Goal: Task Accomplishment & Management: Manage account settings

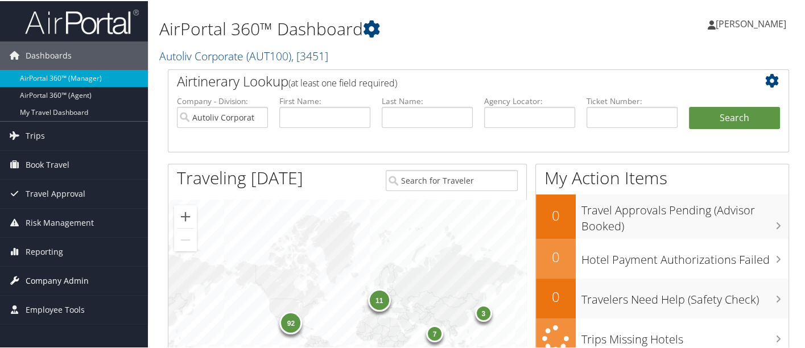
click at [85, 278] on span "Company Admin" at bounding box center [57, 280] width 63 height 28
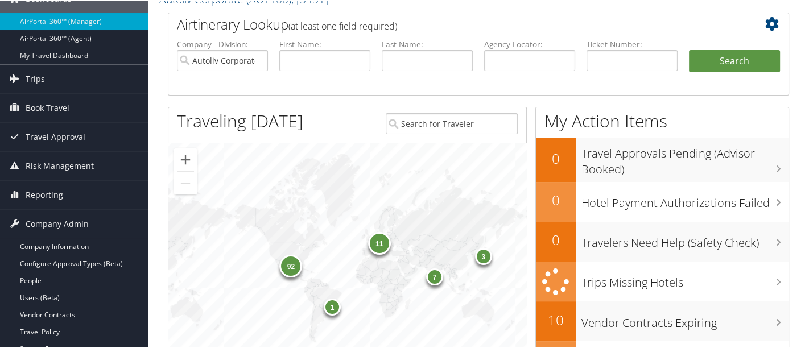
scroll to position [107, 0]
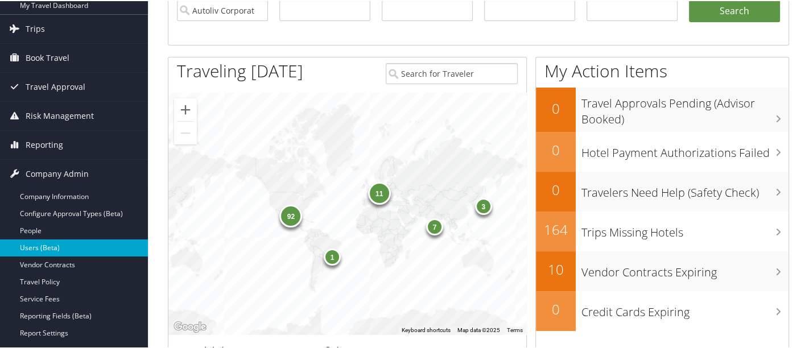
click at [87, 248] on link "Users (Beta)" at bounding box center [74, 246] width 148 height 17
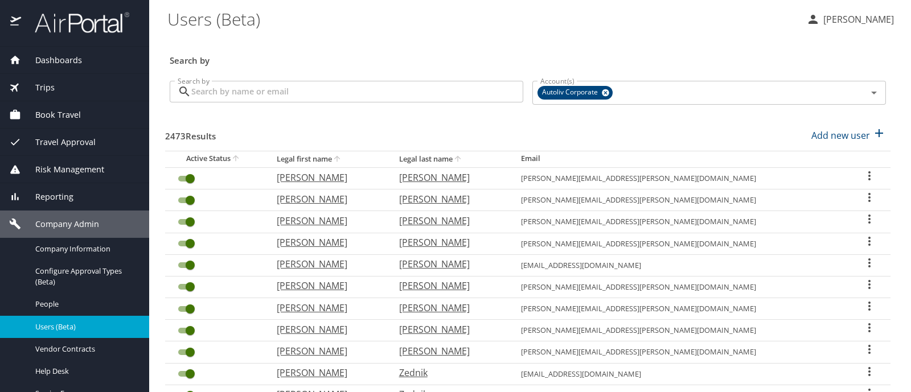
click at [305, 97] on input "Search by" at bounding box center [357, 92] width 332 height 22
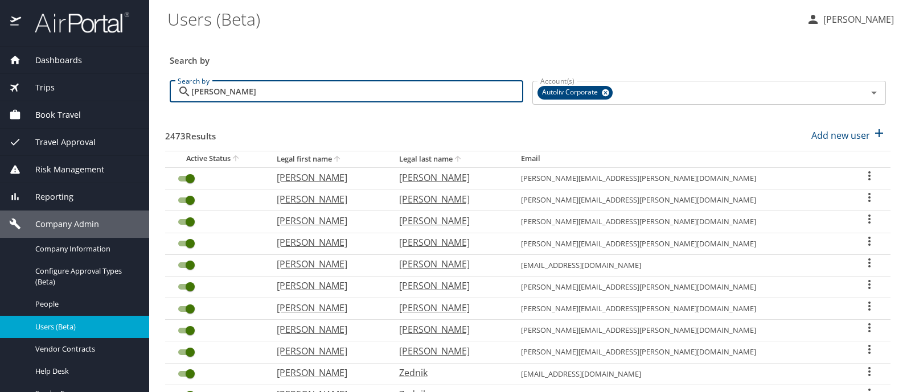
type input "wade"
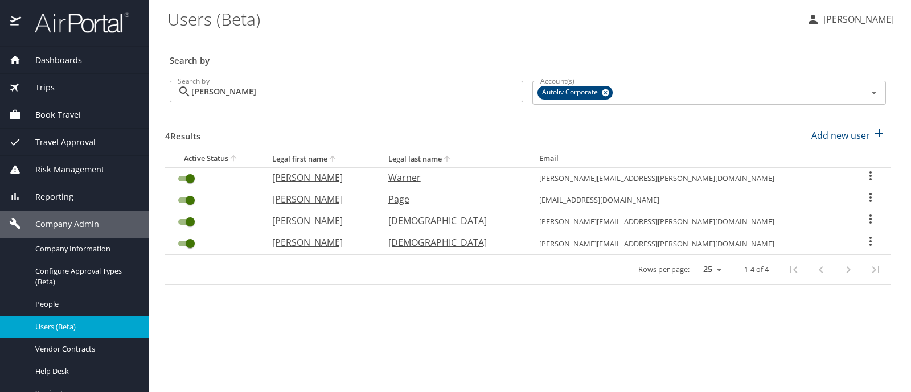
click at [863, 219] on icon "User Search Table" at bounding box center [870, 219] width 14 height 14
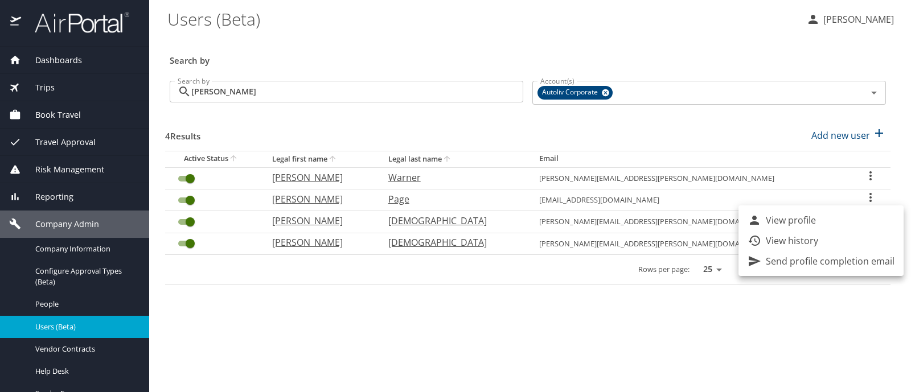
click at [805, 221] on p "View profile" at bounding box center [790, 220] width 50 height 14
select select "US"
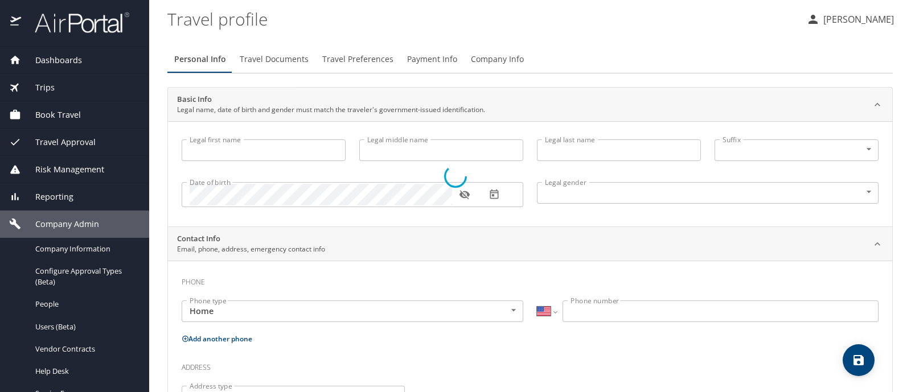
select select "US"
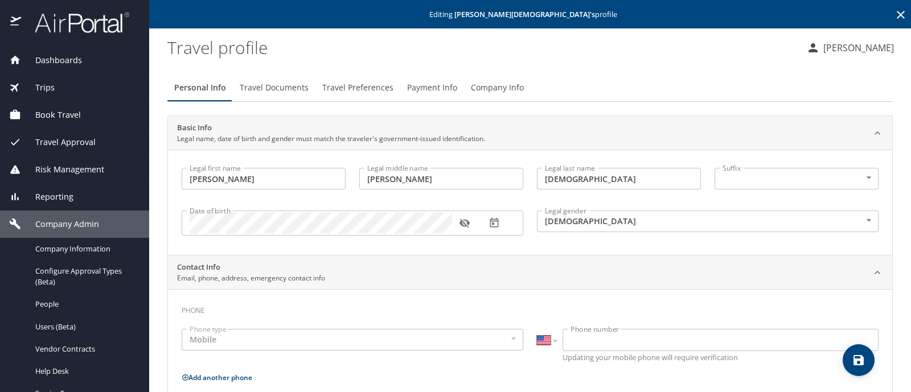
type input "Wade"
type input "Brent"
type input "Christiansen"
type input "Male"
click at [435, 88] on span "Payment Info" at bounding box center [432, 88] width 50 height 14
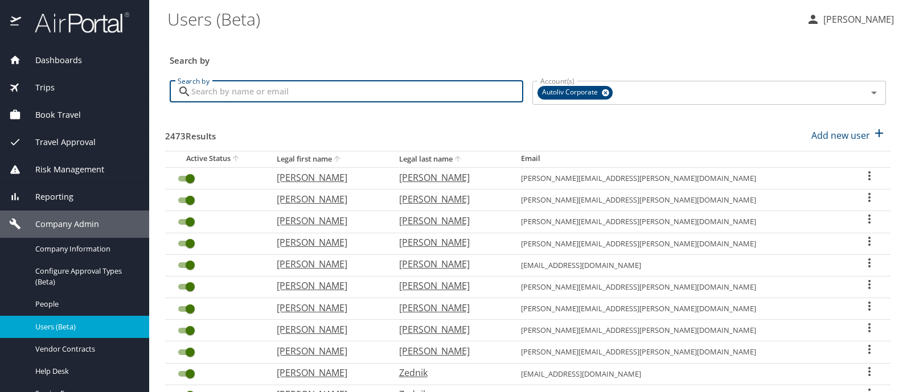
click at [344, 89] on input "Search by" at bounding box center [357, 92] width 332 height 22
type input "wade"
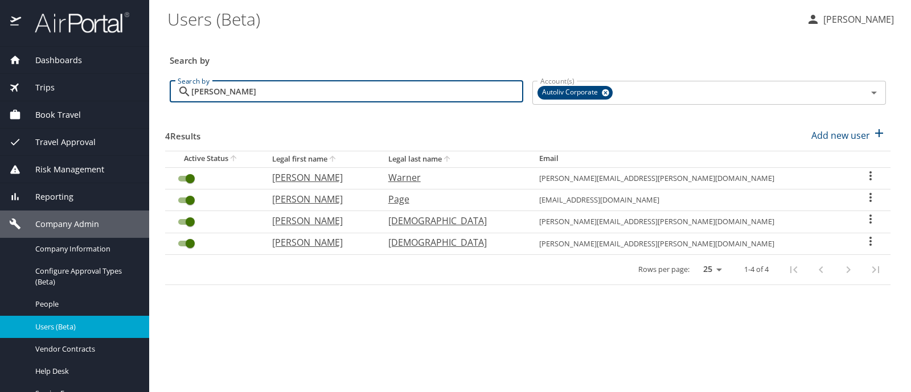
click at [869, 240] on icon "User Search Table" at bounding box center [870, 241] width 2 height 9
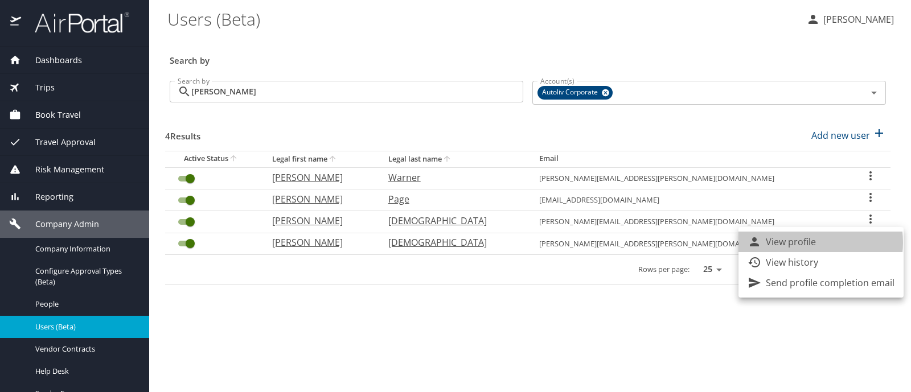
click at [809, 242] on p "View profile" at bounding box center [790, 242] width 50 height 14
select select "US"
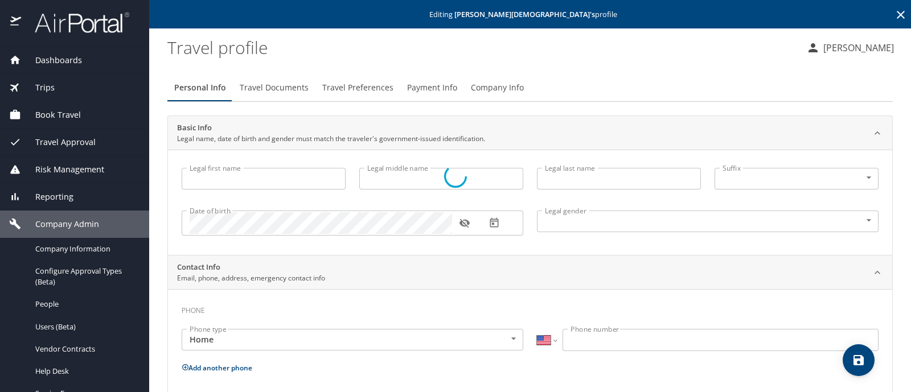
type input "Wade"
type input "Brent"
type input "Christiansen"
type input "Male"
select select "US"
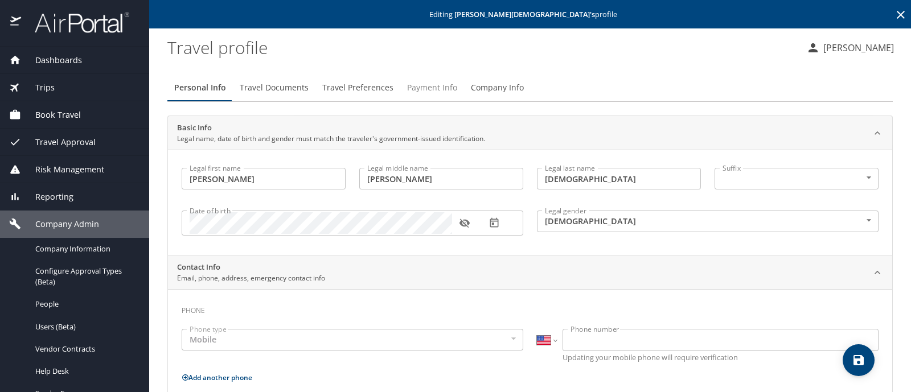
click at [422, 85] on span "Payment Info" at bounding box center [432, 88] width 50 height 14
